Goal: Information Seeking & Learning: Find specific fact

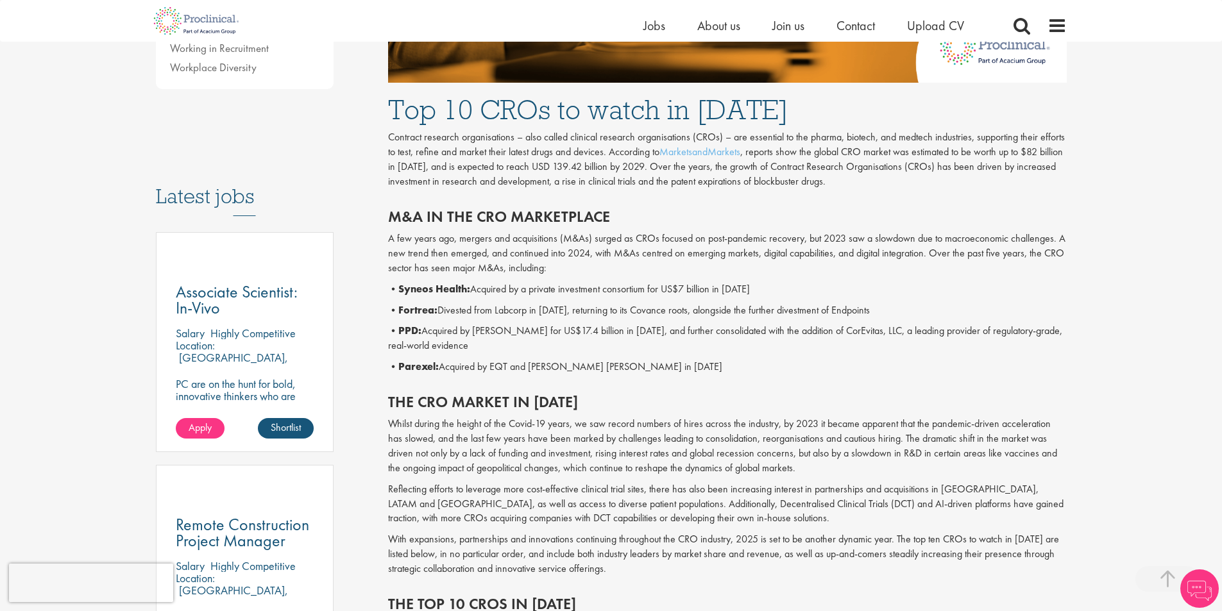
scroll to position [577, 0]
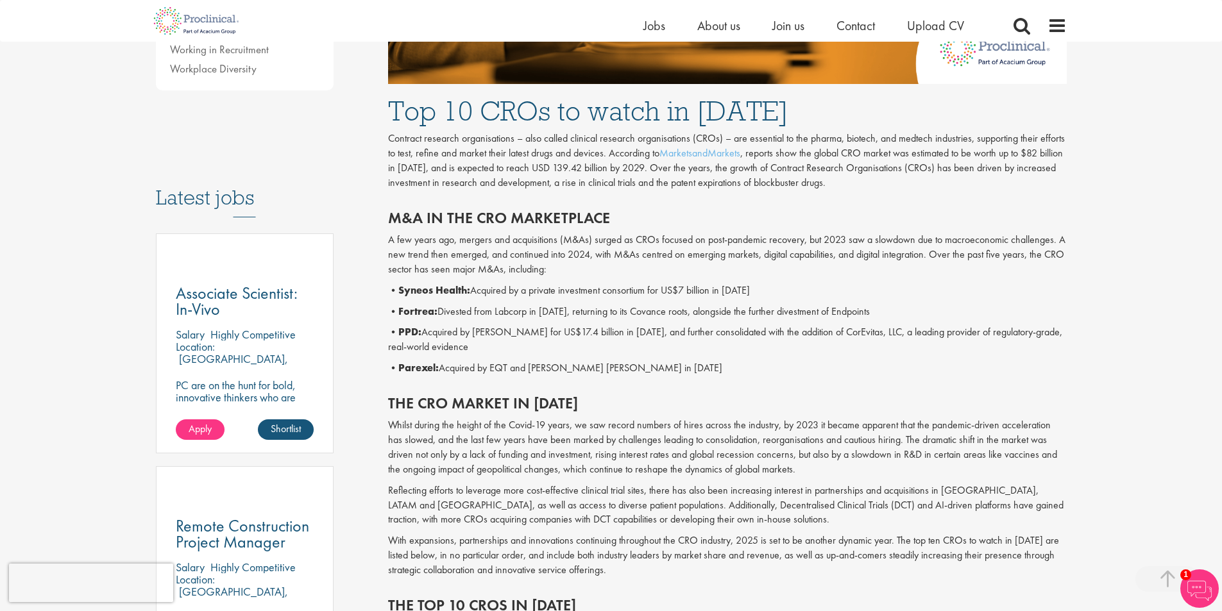
click at [782, 336] on div "M&A in the CRO marketplace A few years ago, mergers and acquisitions (M&As) sur…" at bounding box center [728, 289] width 698 height 185
click at [409, 305] on b "Fortrea:" at bounding box center [417, 311] width 39 height 13
click at [536, 305] on p "• Fortrea: Divested from Labcorp in [DATE], returning to its Covance roots, alo…" at bounding box center [727, 312] width 679 height 15
click at [514, 305] on p "• Fortrea: Divested from Labcorp in [DATE], returning to its Covance roots, alo…" at bounding box center [727, 312] width 679 height 15
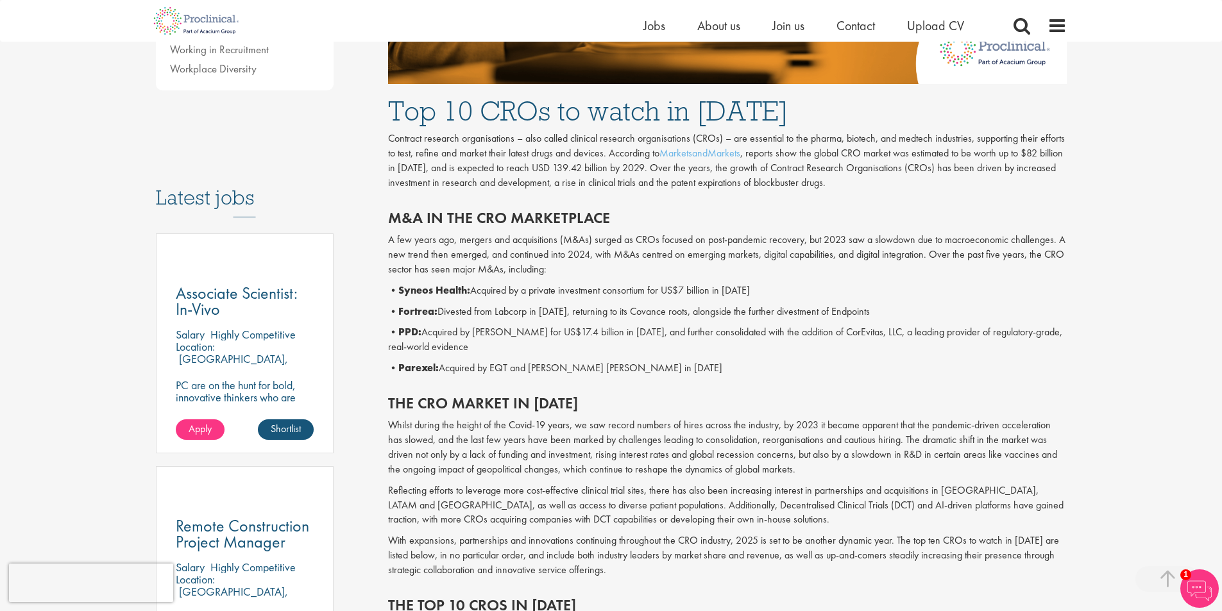
click at [514, 305] on p "• Fortrea: Divested from Labcorp in [DATE], returning to its Covance roots, alo…" at bounding box center [727, 312] width 679 height 15
copy p "Labcorp"
click at [553, 305] on p "• Fortrea: Divested from Labcorp in [DATE], returning to its Covance roots, alo…" at bounding box center [727, 312] width 679 height 15
copy p "2023"
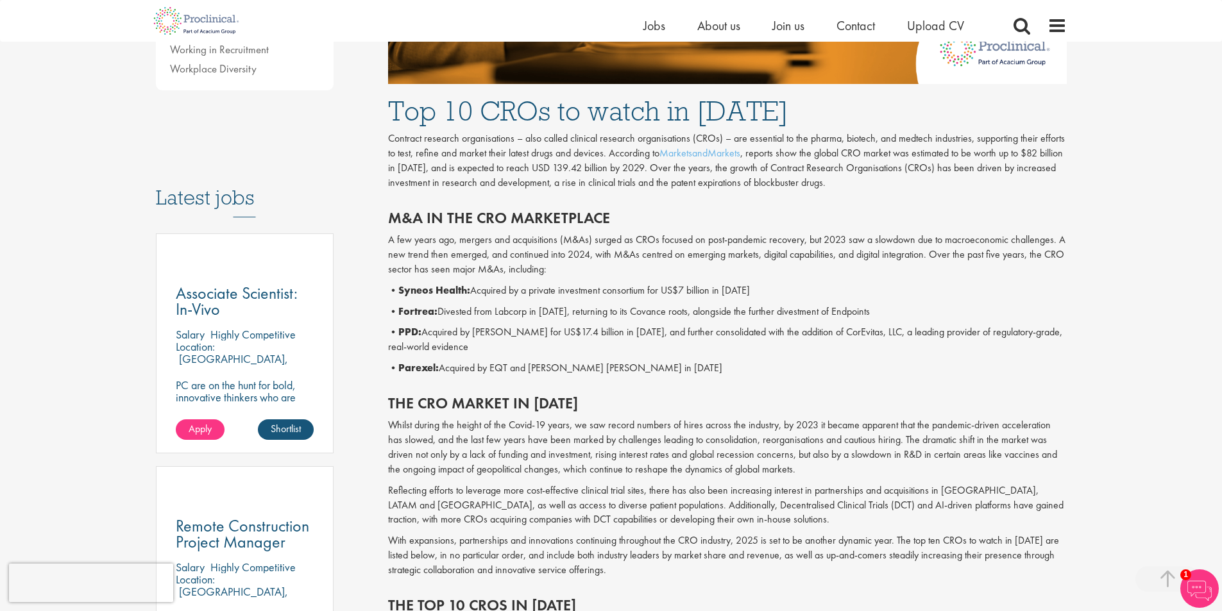
drag, startPoint x: 685, startPoint y: 330, endPoint x: 710, endPoint y: 293, distance: 45.7
click at [688, 361] on p "• Parexel: Acquired by EQT and [PERSON_NAME] [PERSON_NAME] in [DATE]" at bounding box center [727, 368] width 679 height 15
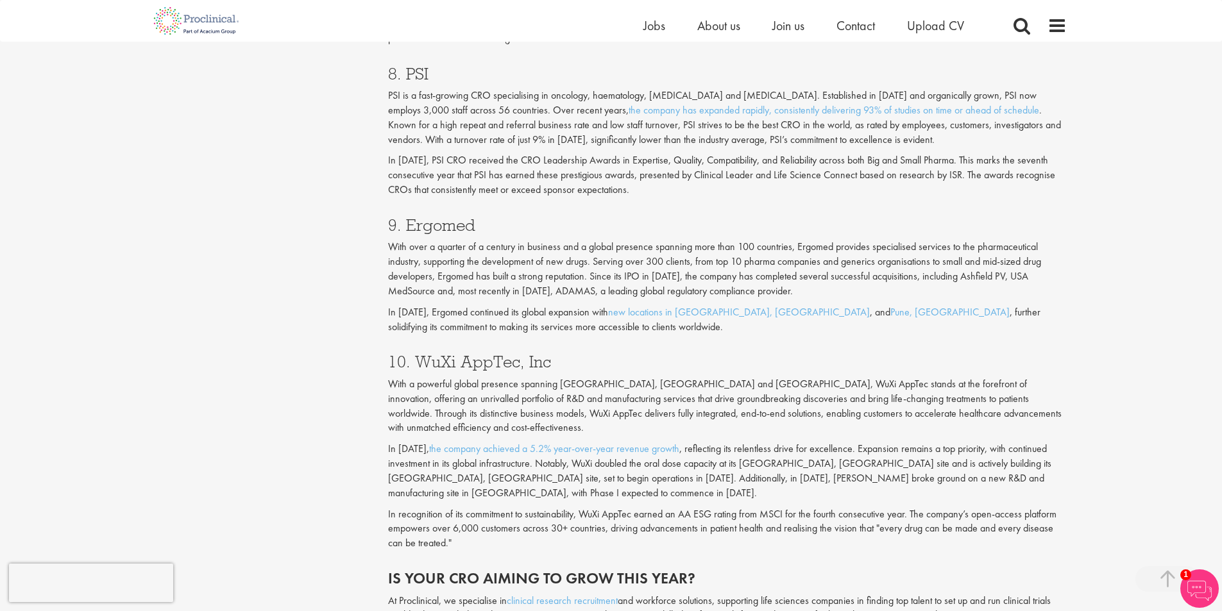
scroll to position [2951, 0]
